Goal: Transaction & Acquisition: Purchase product/service

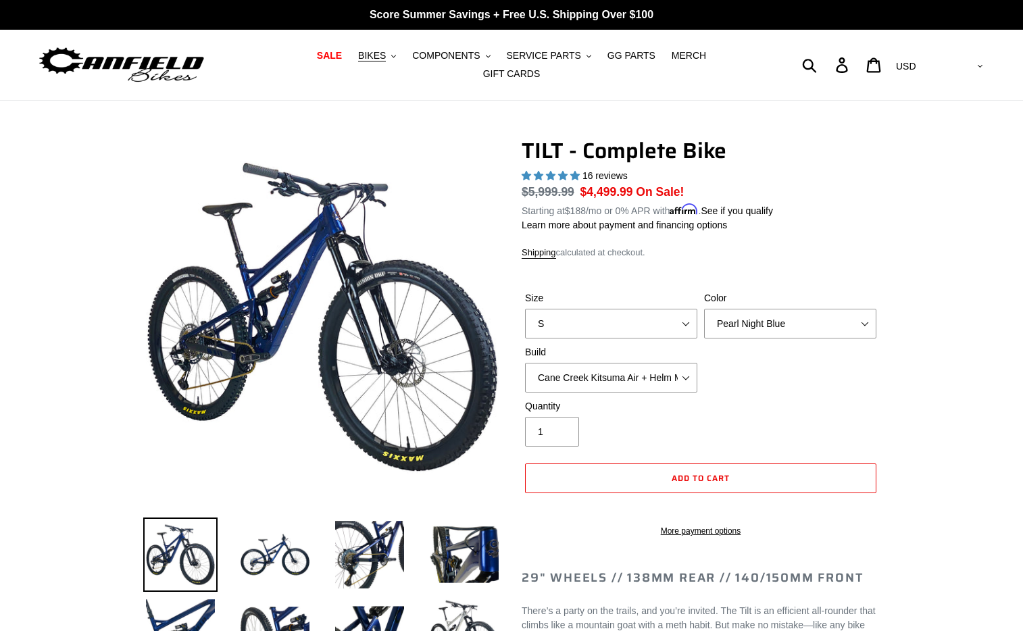
select select "highest-rating"
click at [689, 363] on select "Cane Creek Kitsuma Air + Helm MKII 140 + SRAM GX Cane Creek Kitsuma Air + Helm …" at bounding box center [611, 378] width 172 height 30
select select "Cane Creek Kitsuma Air + Helm MKII 140 + Shimano XT"
click at [682, 312] on select "S M L" at bounding box center [611, 324] width 172 height 30
select select "L"
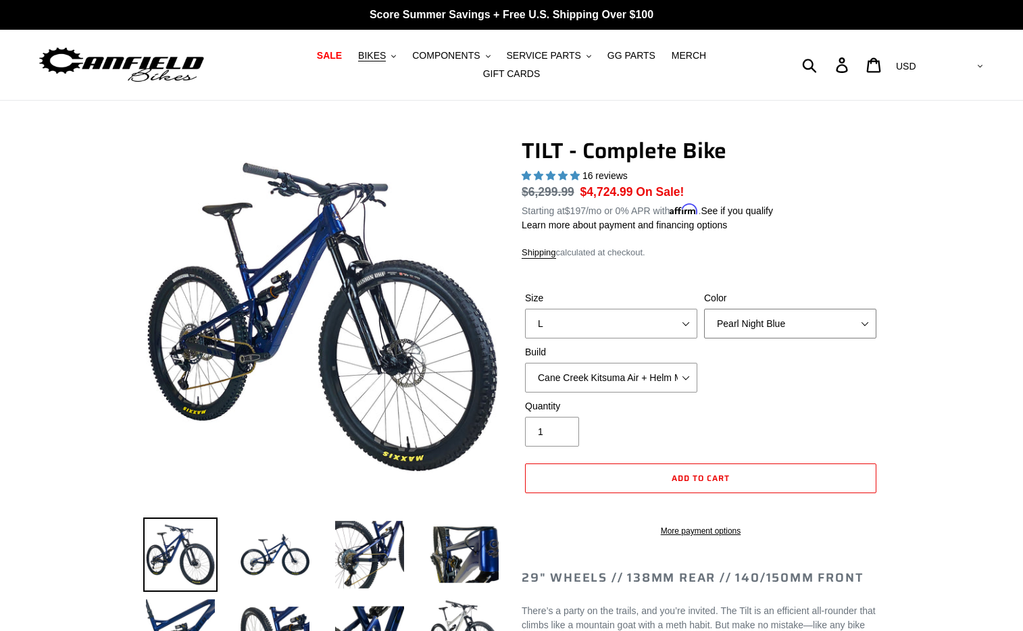
click at [859, 309] on select "Pearl Night Blue Stealth Silver Raw" at bounding box center [790, 324] width 172 height 30
select select "Stealth Silver"
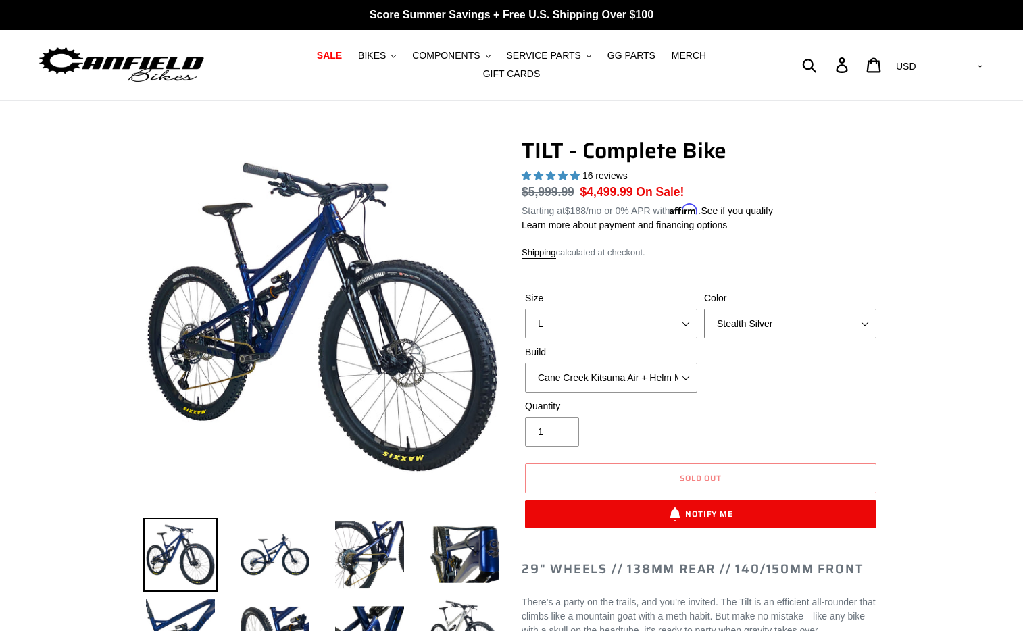
click at [861, 309] on select "Pearl Night Blue Stealth Silver Raw" at bounding box center [790, 324] width 172 height 30
click at [878, 401] on div "Quantity 1" at bounding box center [701, 426] width 358 height 54
